Goal: Task Accomplishment & Management: Use online tool/utility

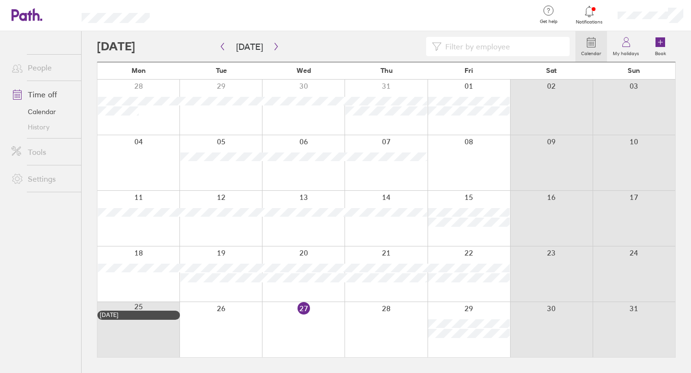
click at [472, 307] on div at bounding box center [469, 329] width 83 height 55
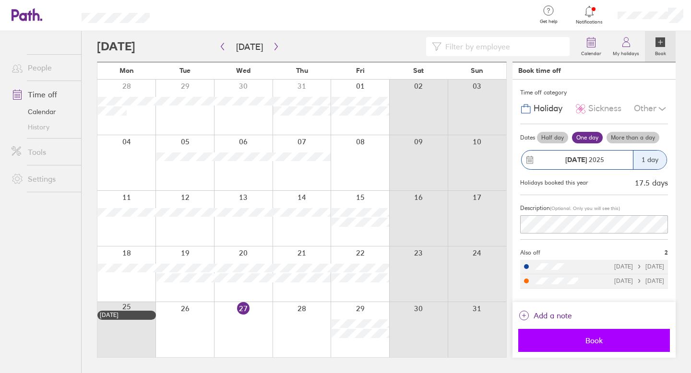
click at [565, 340] on span "Book" at bounding box center [594, 340] width 138 height 9
